Goal: Task Accomplishment & Management: Manage account settings

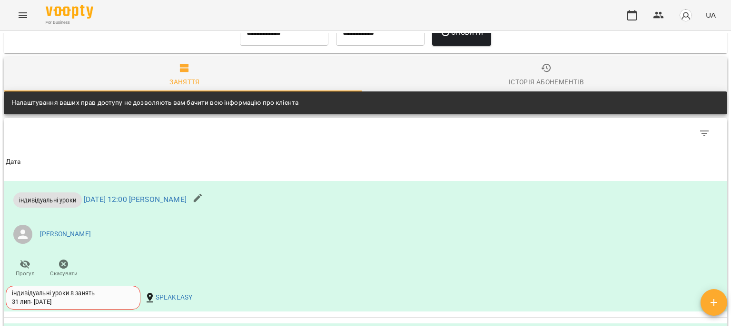
scroll to position [422, 0]
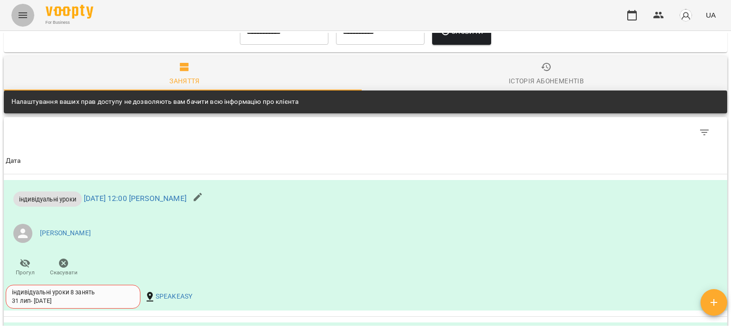
click at [21, 13] on icon "Menu" at bounding box center [23, 15] width 9 height 6
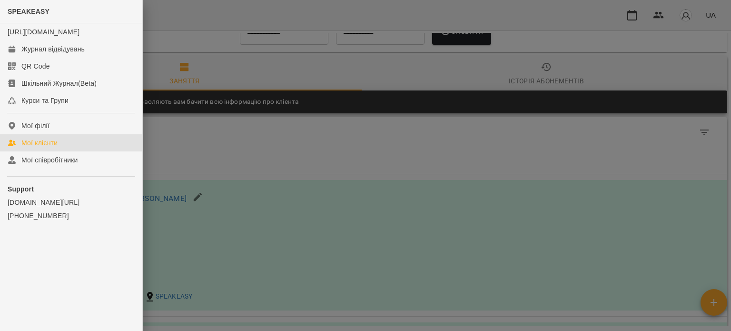
click at [31, 151] on link "Мої клієнти" at bounding box center [71, 142] width 142 height 17
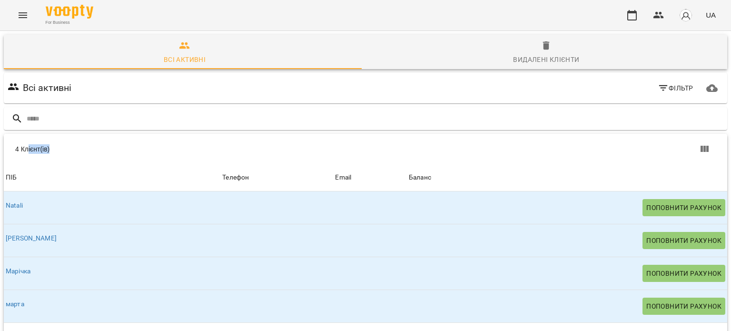
drag, startPoint x: 31, startPoint y: 157, endPoint x: 118, endPoint y: 158, distance: 87.5
click at [118, 158] on div "4 Клієнт(ів)" at bounding box center [365, 149] width 723 height 30
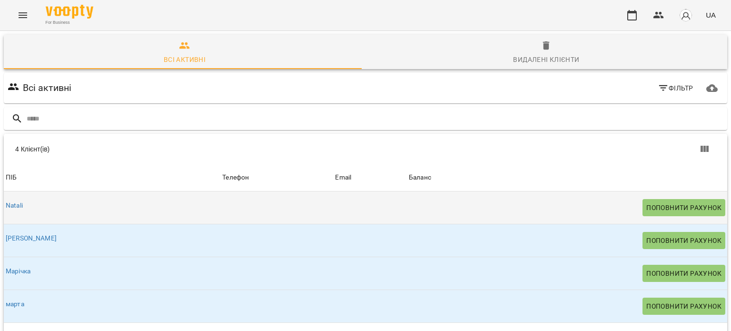
scroll to position [37, 0]
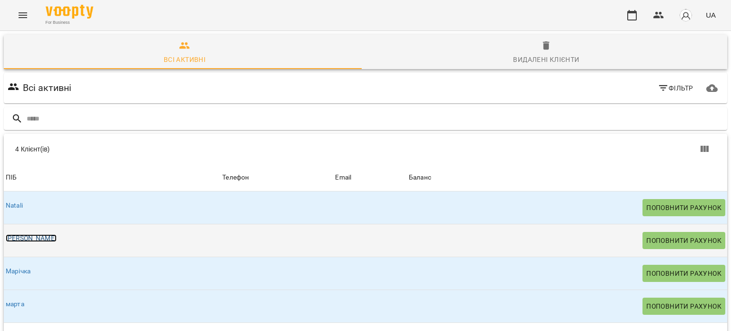
click at [12, 234] on link "[PERSON_NAME]" at bounding box center [31, 238] width 51 height 8
